Goal: Transaction & Acquisition: Purchase product/service

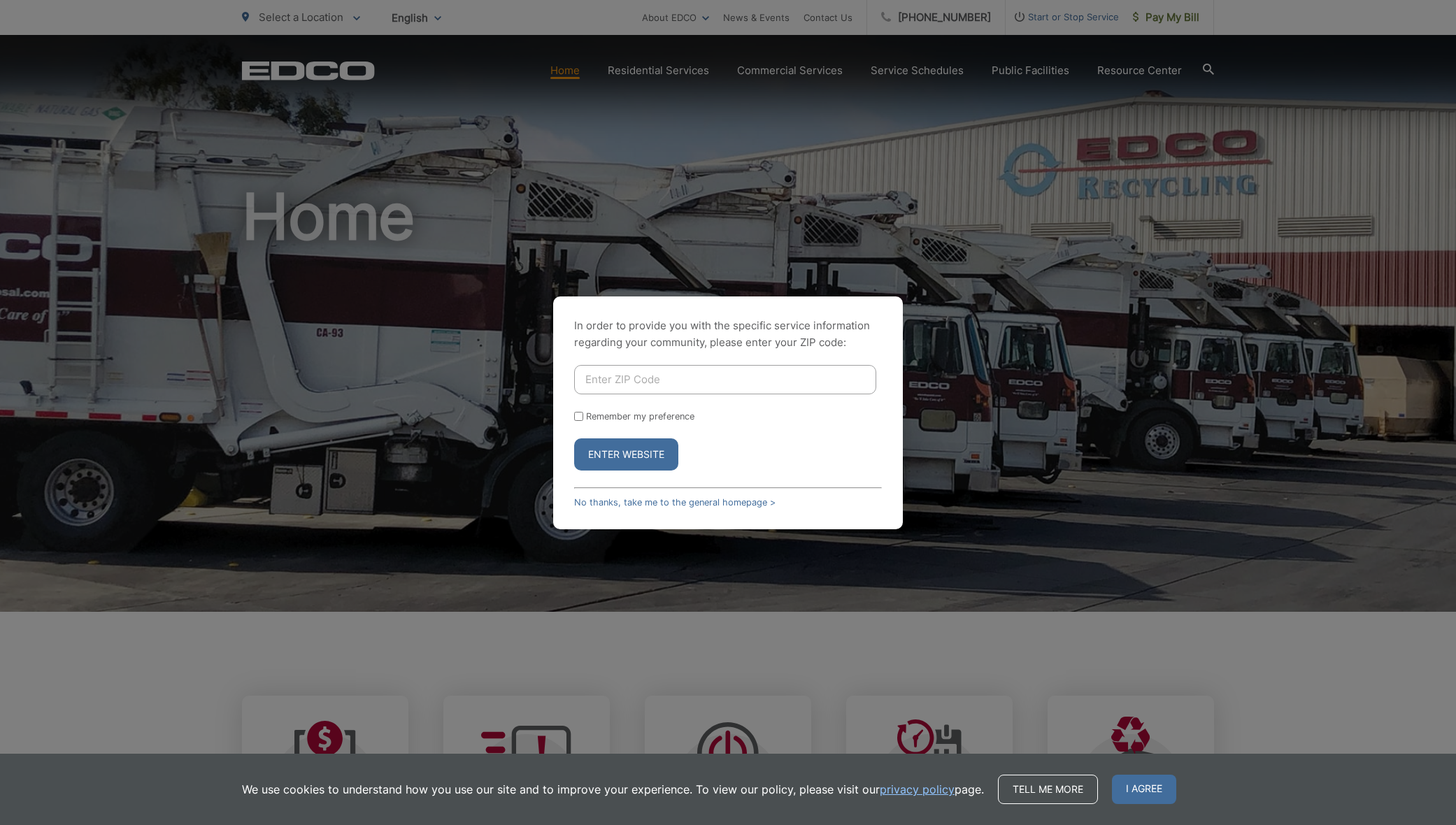
click at [677, 380] on input "Enter ZIP Code" at bounding box center [725, 380] width 302 height 29
type input "92082"
click at [578, 415] on input "Remember my preference" at bounding box center [578, 416] width 9 height 9
checkbox input "true"
click at [629, 453] on button "Enter Website" at bounding box center [626, 454] width 104 height 32
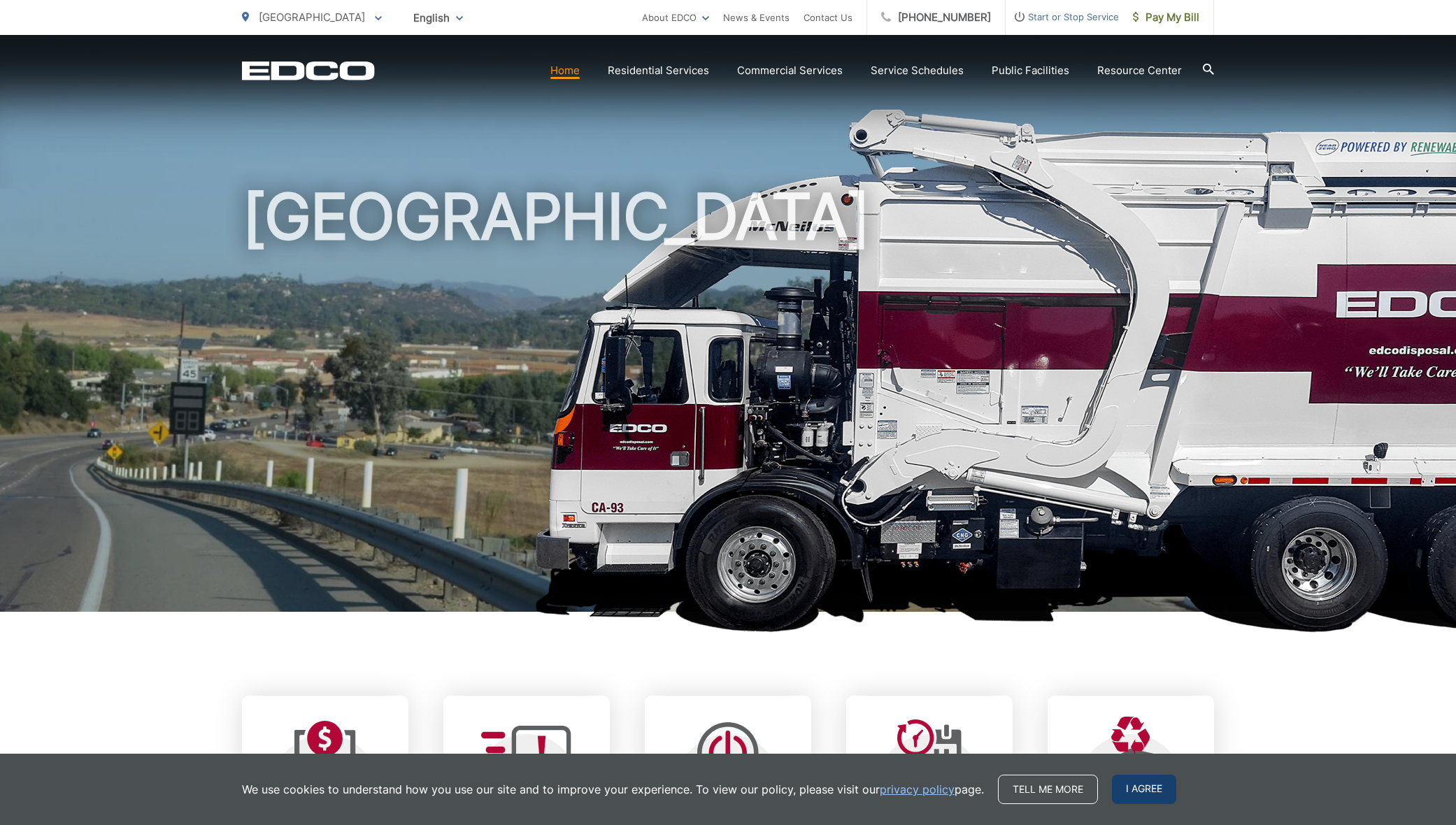
click at [1140, 787] on span "I agree" at bounding box center [1144, 789] width 64 height 29
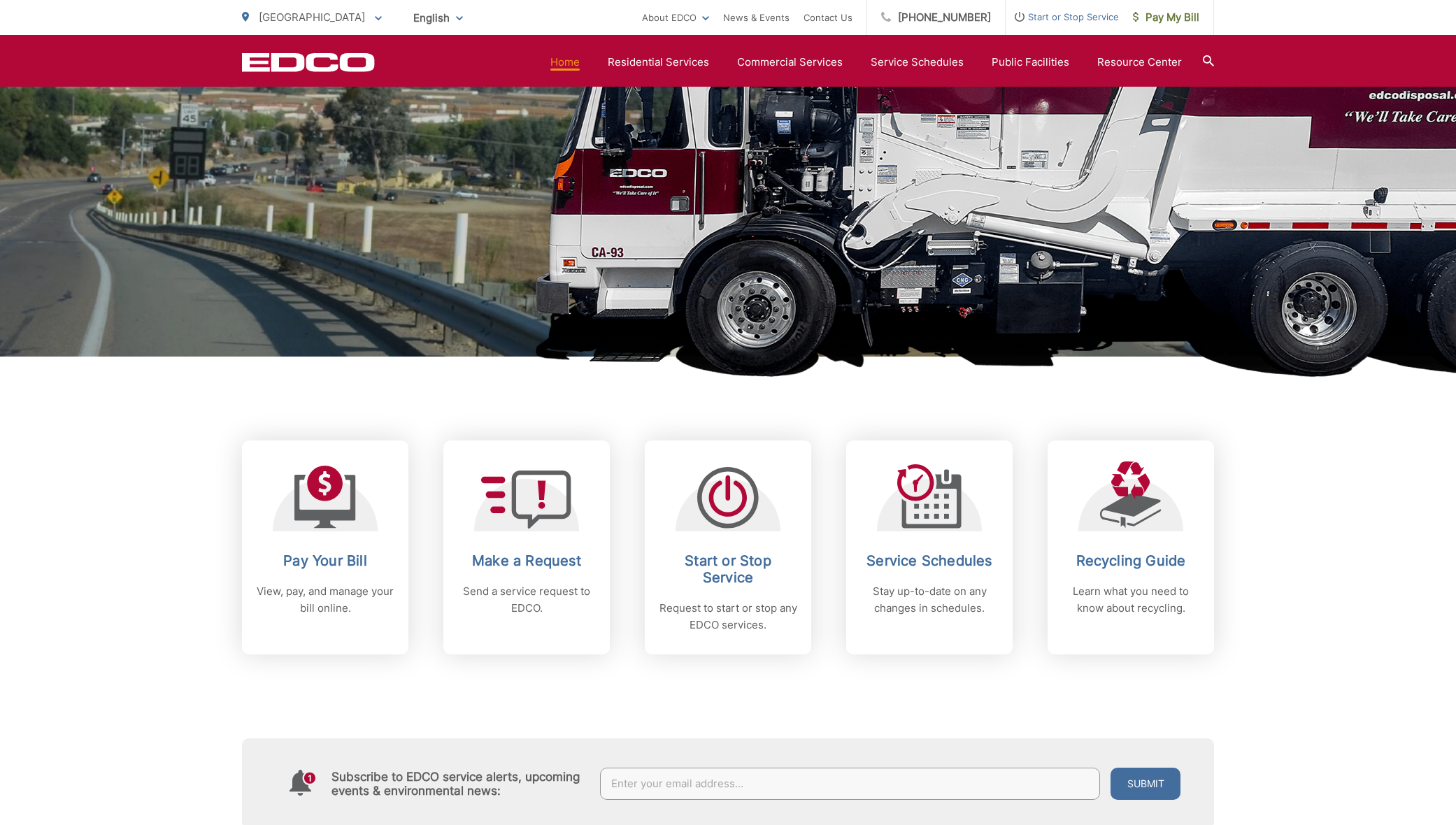
scroll to position [267, 0]
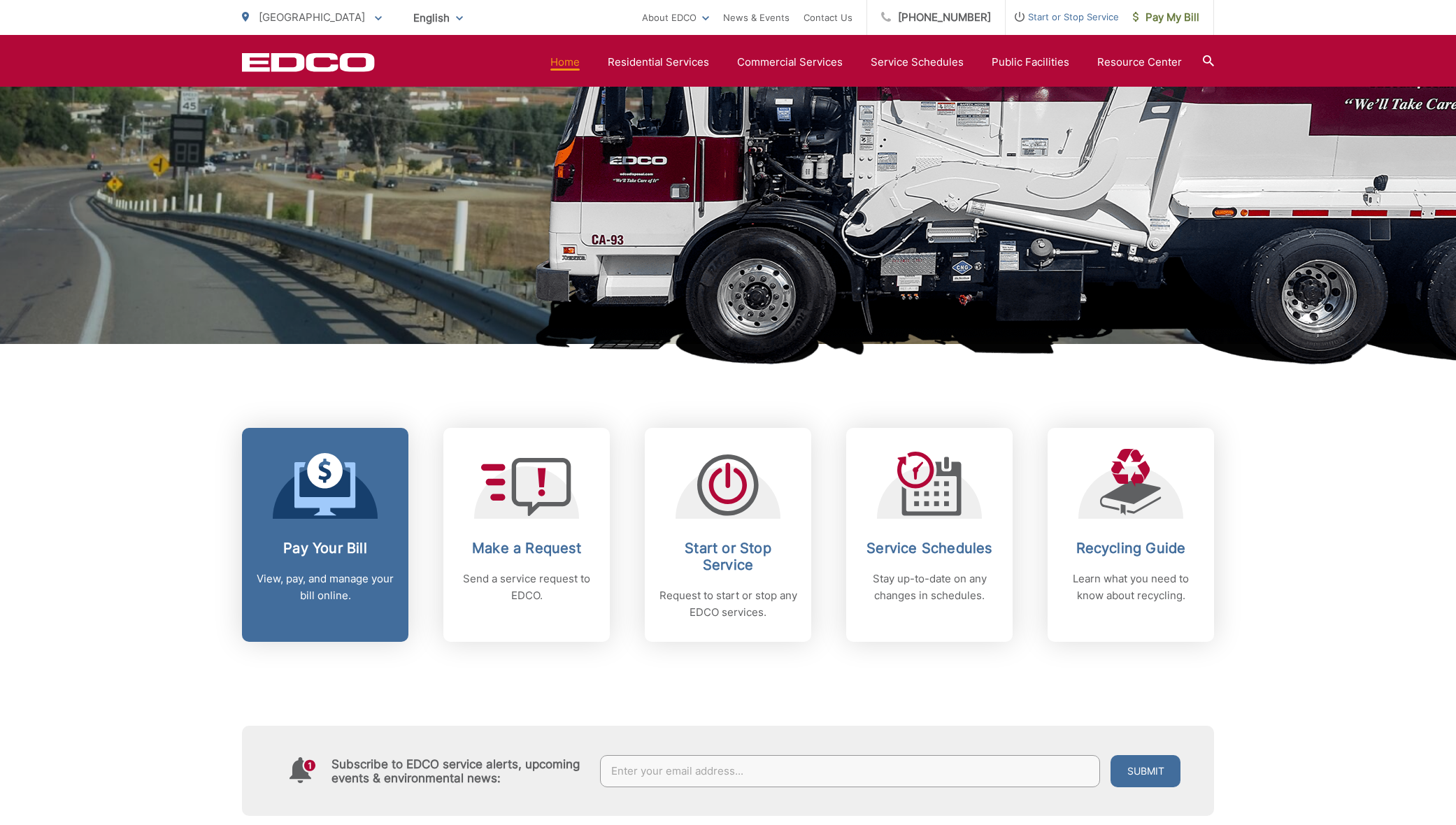
click at [337, 517] on span at bounding box center [325, 486] width 61 height 66
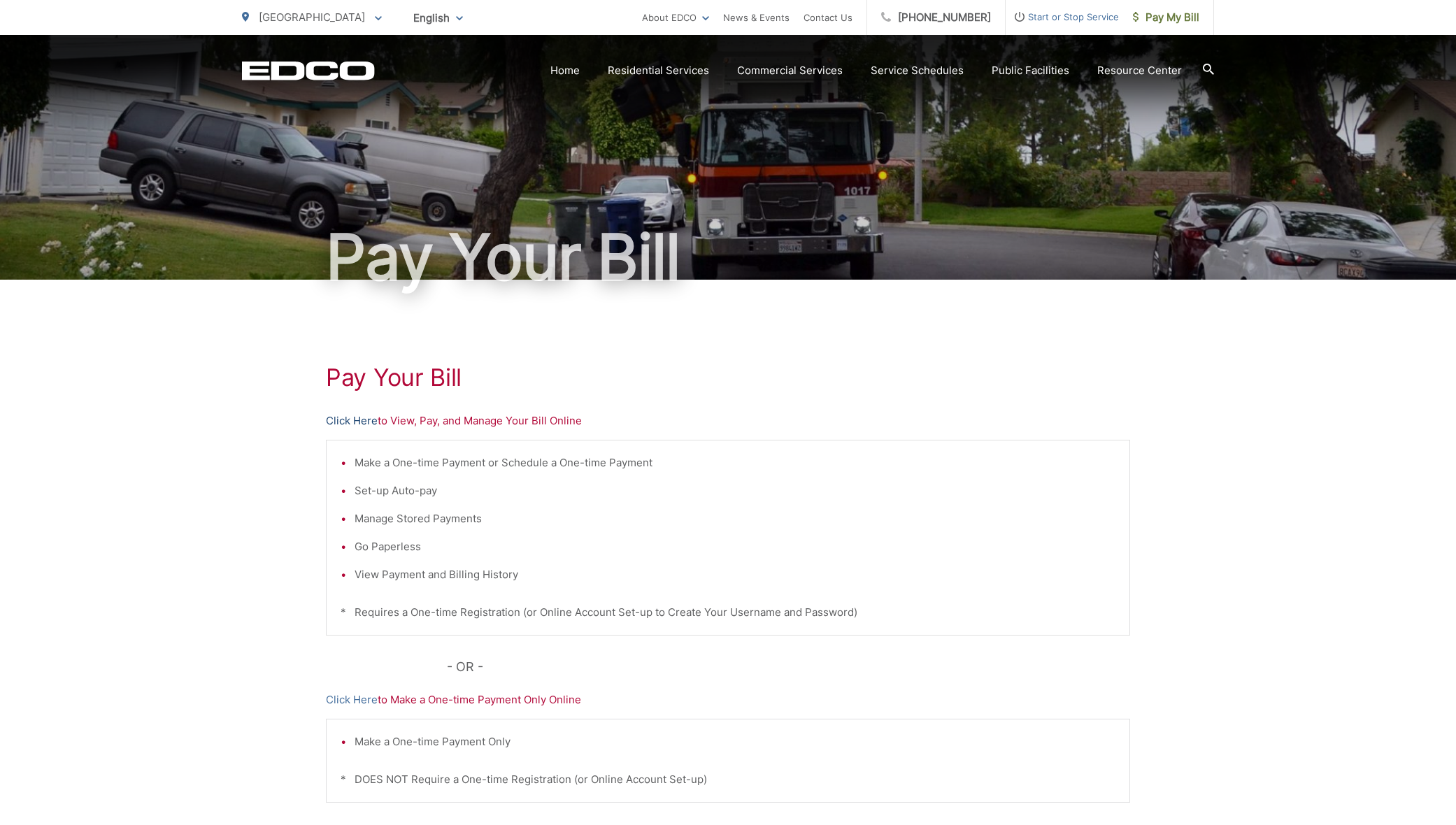
click at [357, 416] on link "Click Here" at bounding box center [351, 421] width 52 height 17
